Goal: Task Accomplishment & Management: Use online tool/utility

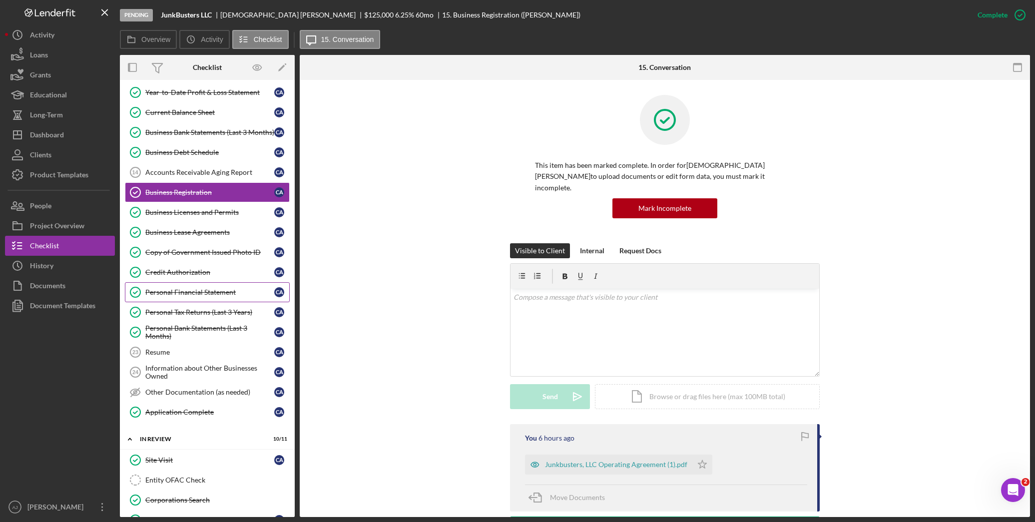
scroll to position [134, 0]
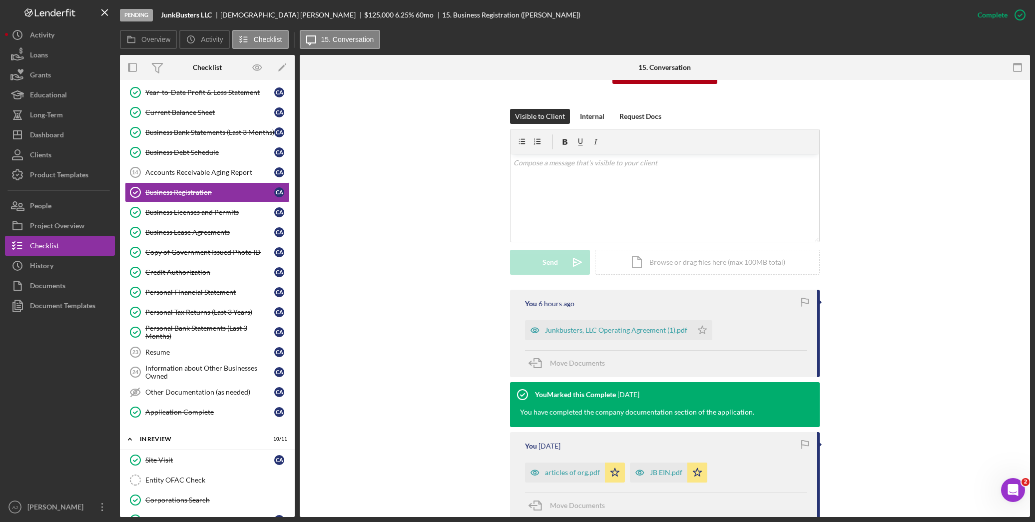
click at [181, 439] on div "Icon/Expander Application 26 / 31 Populate Data from Salesforce Populate Data f…" at bounding box center [207, 273] width 175 height 983
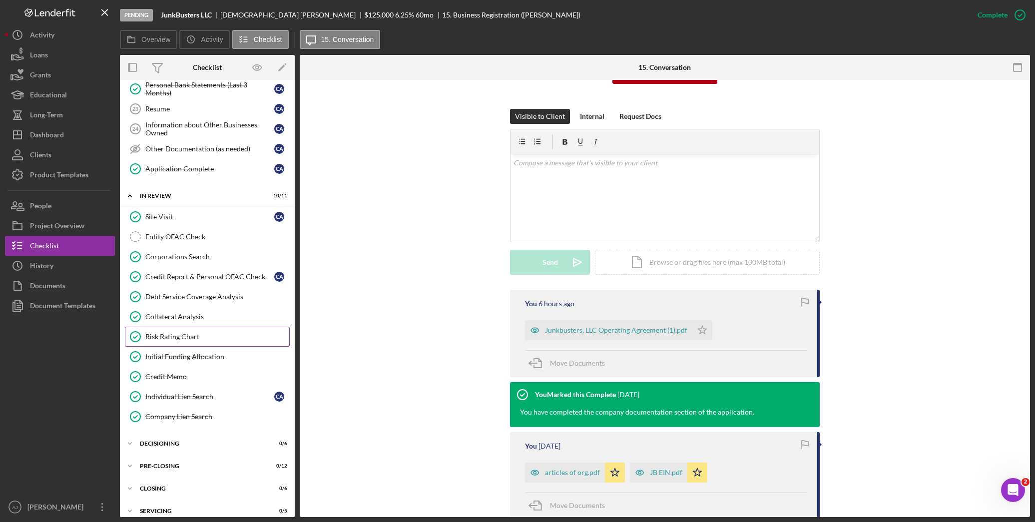
scroll to position [570, 0]
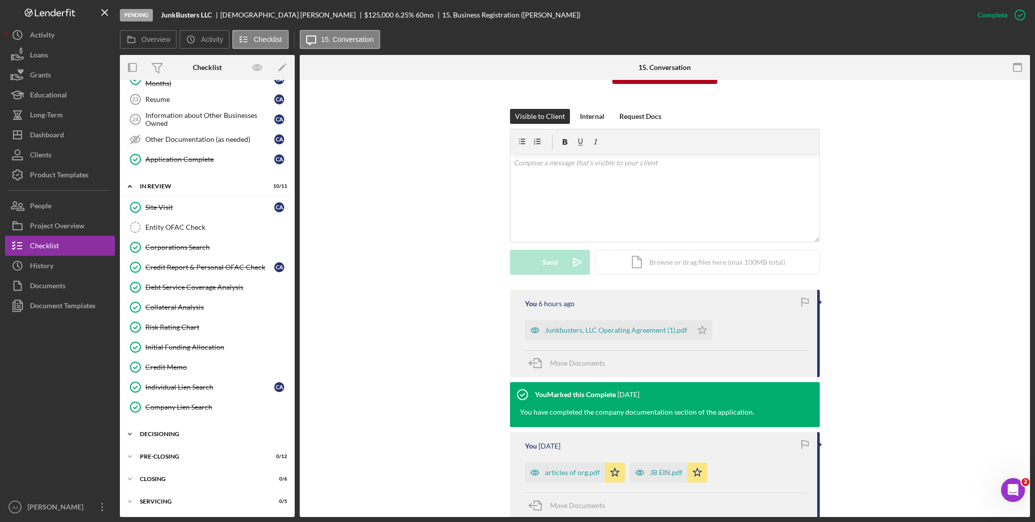
click at [130, 435] on icon "Icon/Expander" at bounding box center [130, 434] width 20 height 20
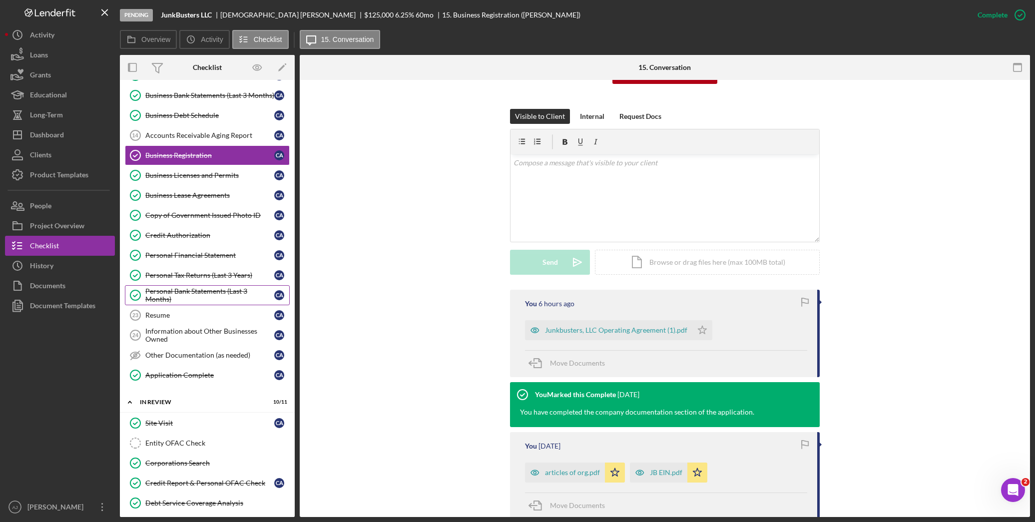
scroll to position [466, 0]
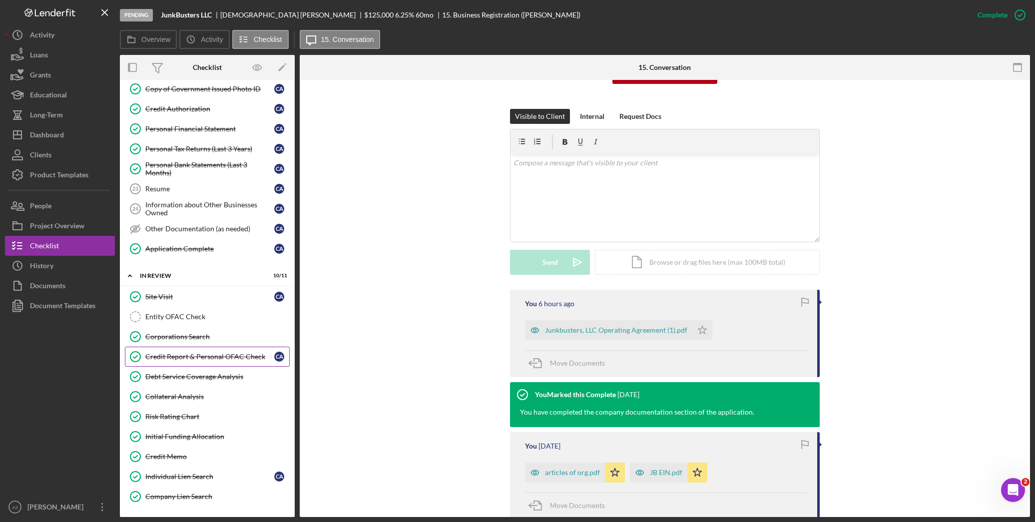
click at [219, 361] on div "Credit Report & Personal OFAC Check" at bounding box center [209, 357] width 129 height 8
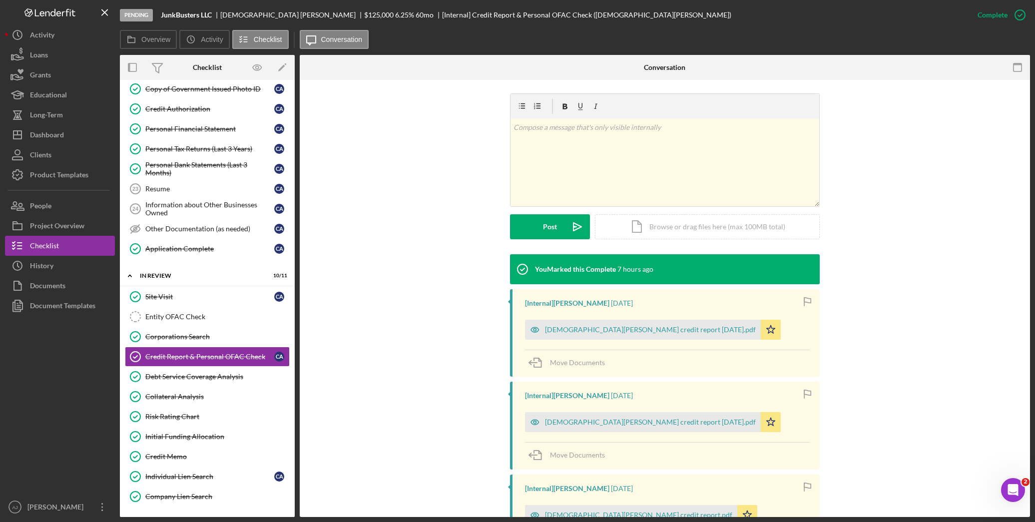
scroll to position [200, 0]
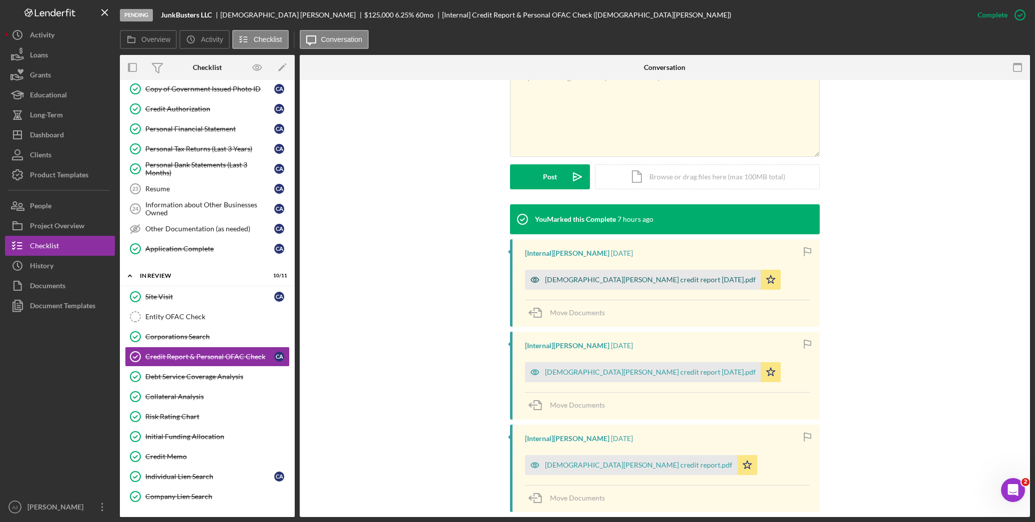
click at [646, 276] on div "[DEMOGRAPHIC_DATA][PERSON_NAME] credit report [DATE].pdf" at bounding box center [650, 280] width 211 height 8
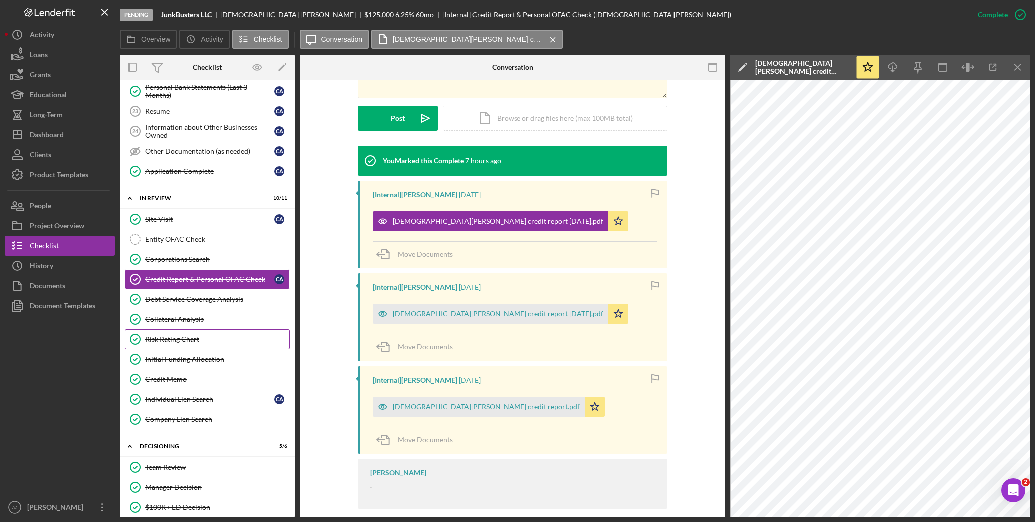
scroll to position [466, 0]
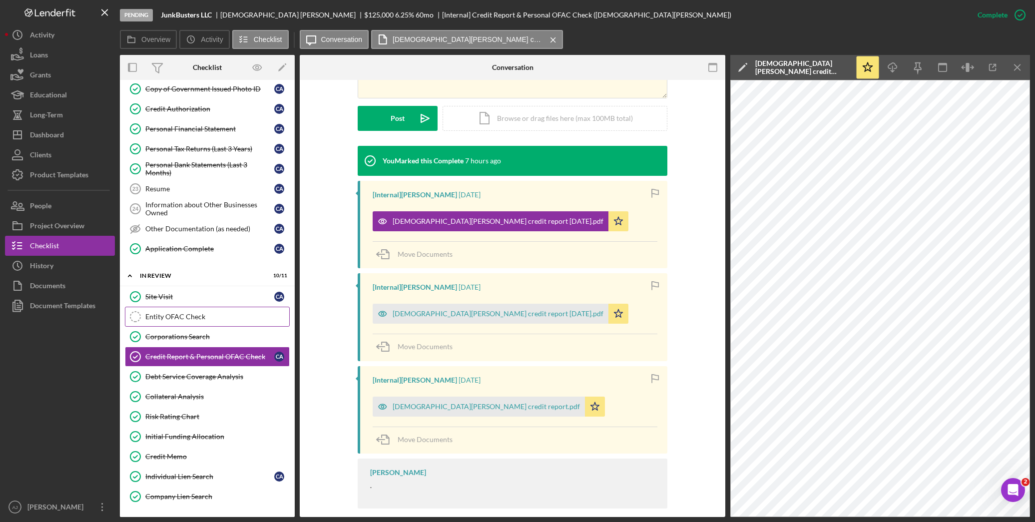
click at [161, 321] on div "Entity OFAC Check" at bounding box center [217, 317] width 144 height 8
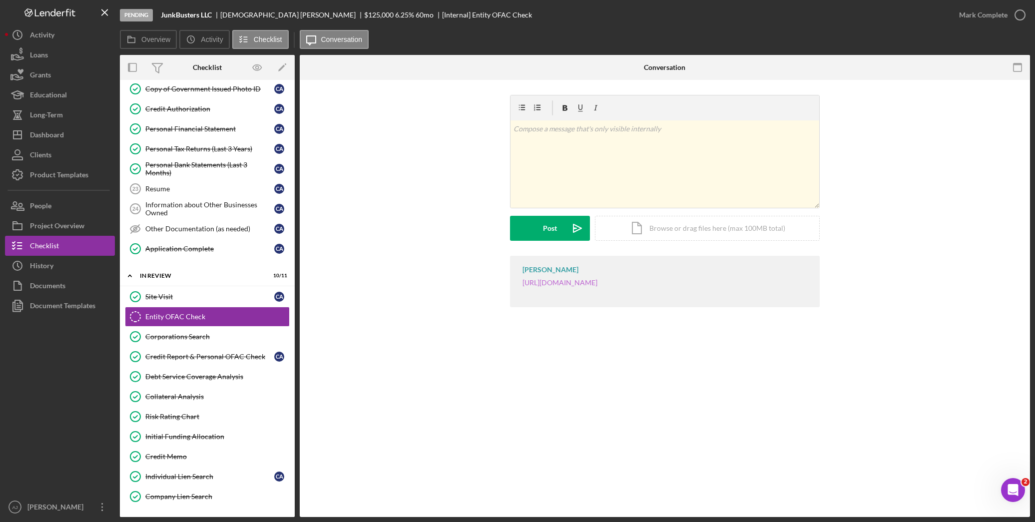
click at [572, 286] on link "[URL][DOMAIN_NAME]" at bounding box center [560, 282] width 75 height 8
